Goal: Find specific page/section: Find specific page/section

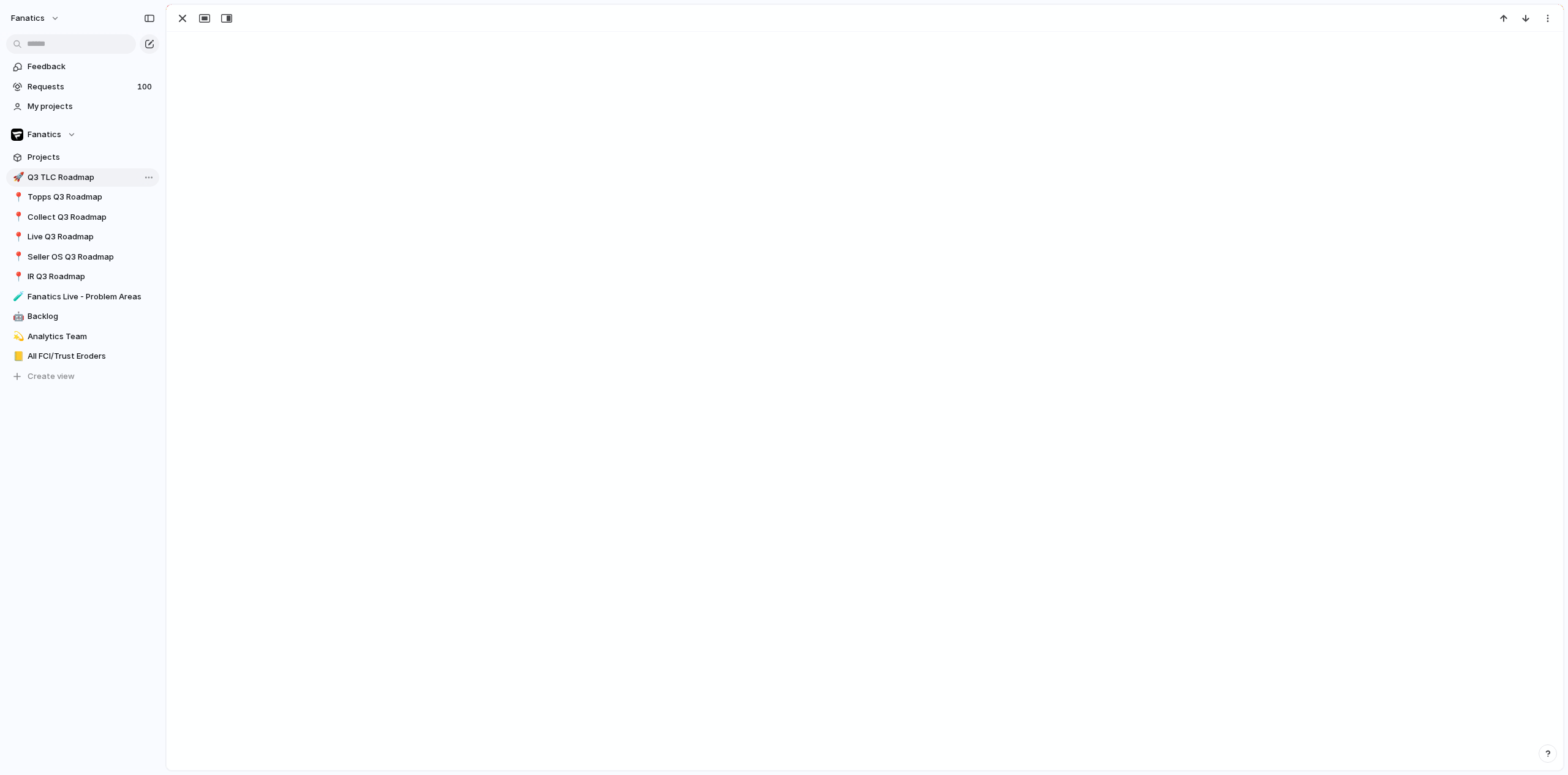
click at [86, 186] on link "🚀 Q3 TLC Roadmap" at bounding box center [82, 177] width 153 height 19
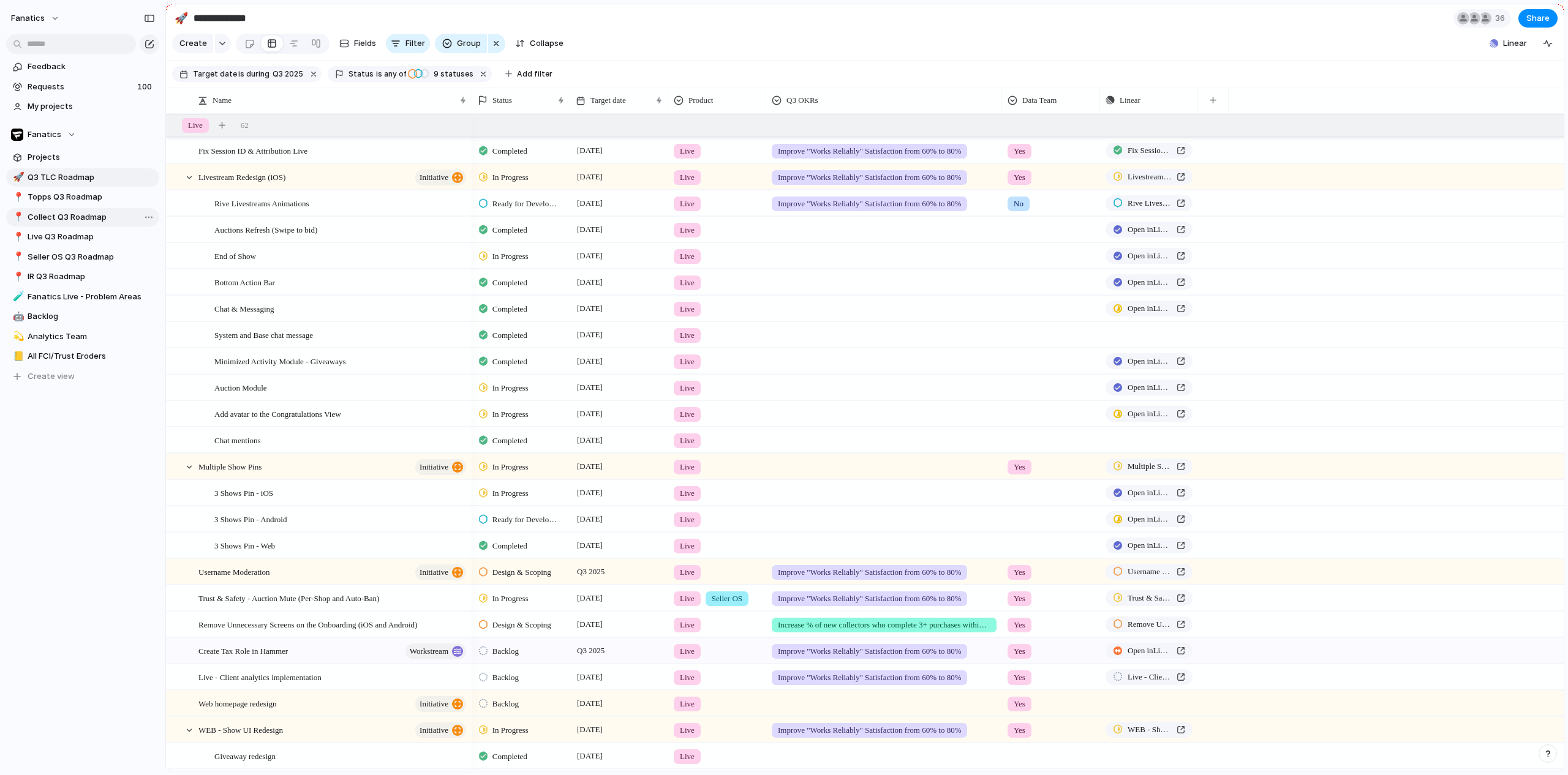
click at [68, 218] on span "Collect Q3 Roadmap" at bounding box center [91, 217] width 127 height 13
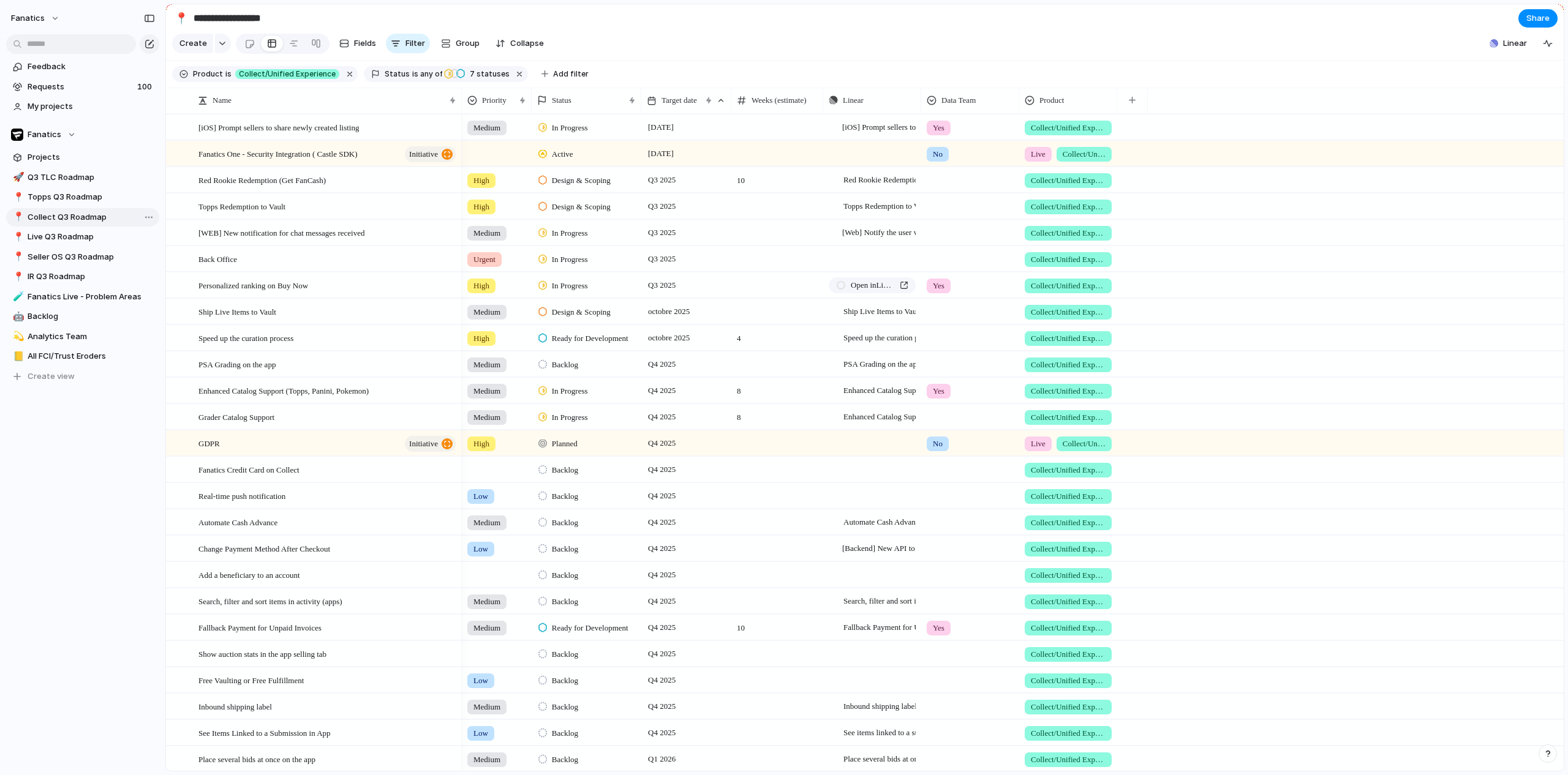
type input "**********"
